Goal: Navigation & Orientation: Find specific page/section

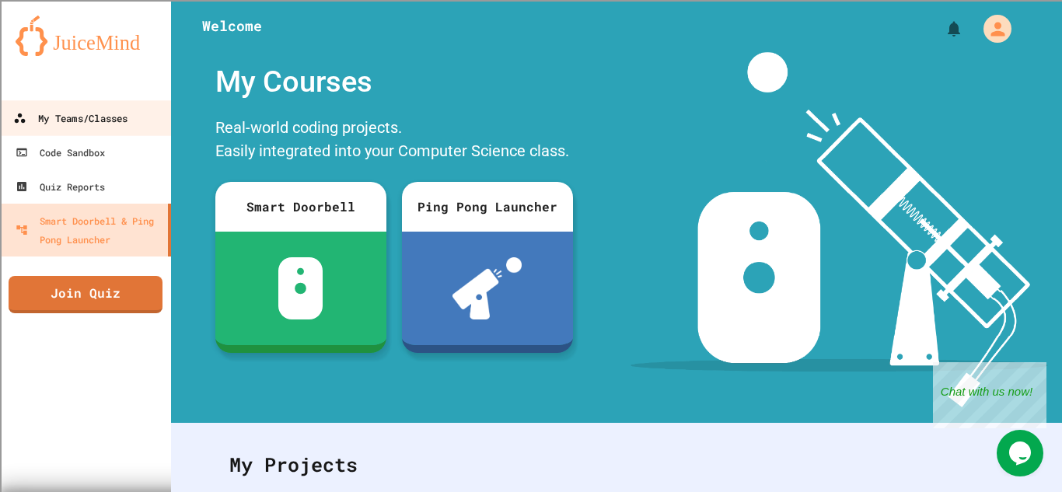
click at [128, 112] on div "My Teams/Classes" at bounding box center [70, 118] width 114 height 19
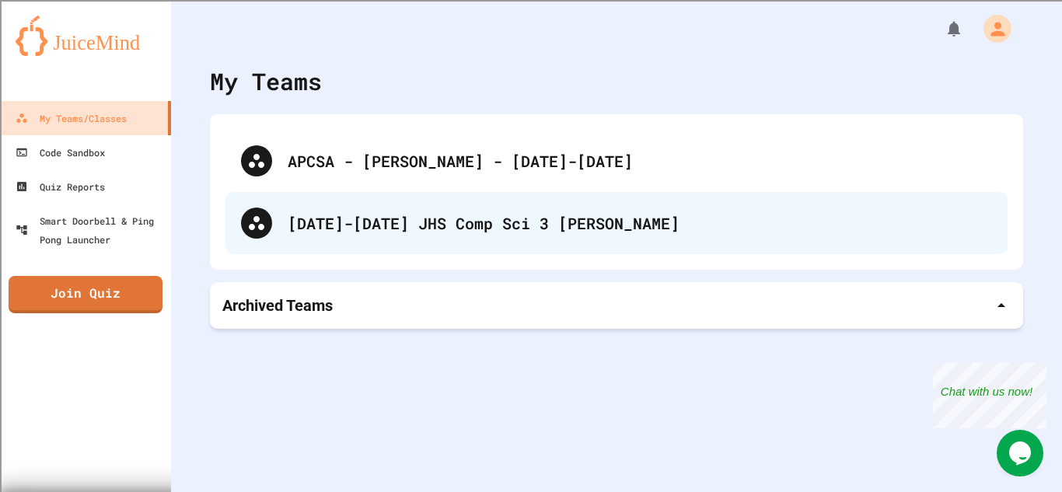
click at [502, 235] on div "[DATE]-[DATE] JHS Comp Sci 3 [PERSON_NAME]" at bounding box center [617, 223] width 782 height 62
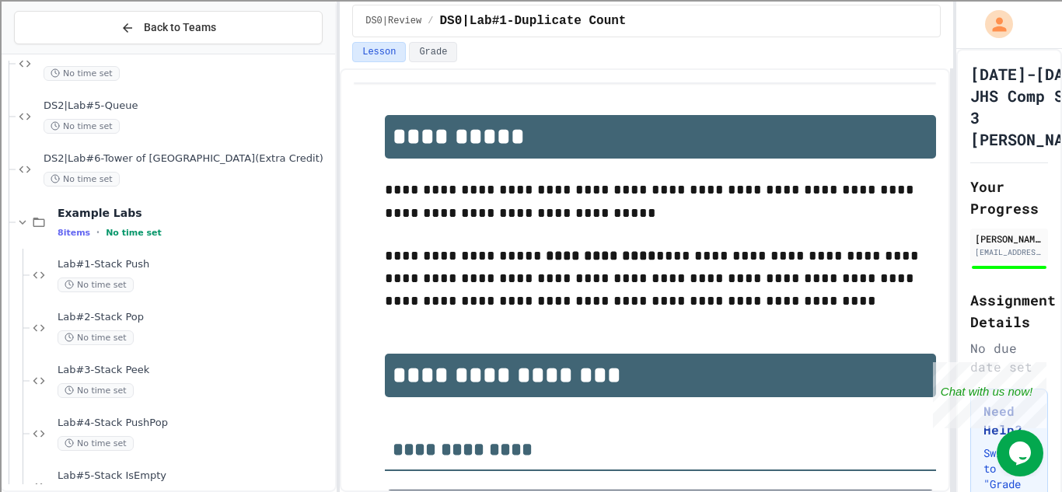
scroll to position [1457, 0]
